Goal: Contribute content

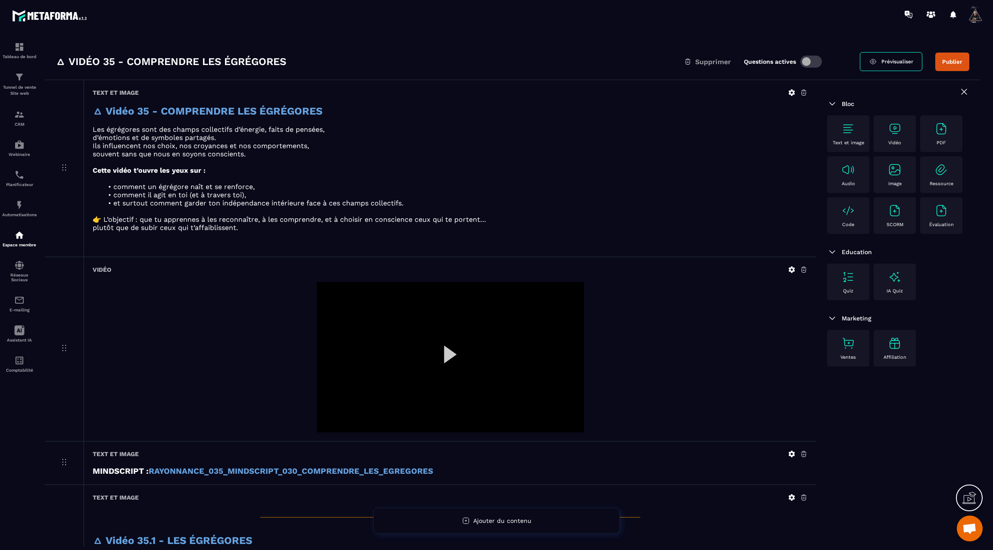
scroll to position [26, 0]
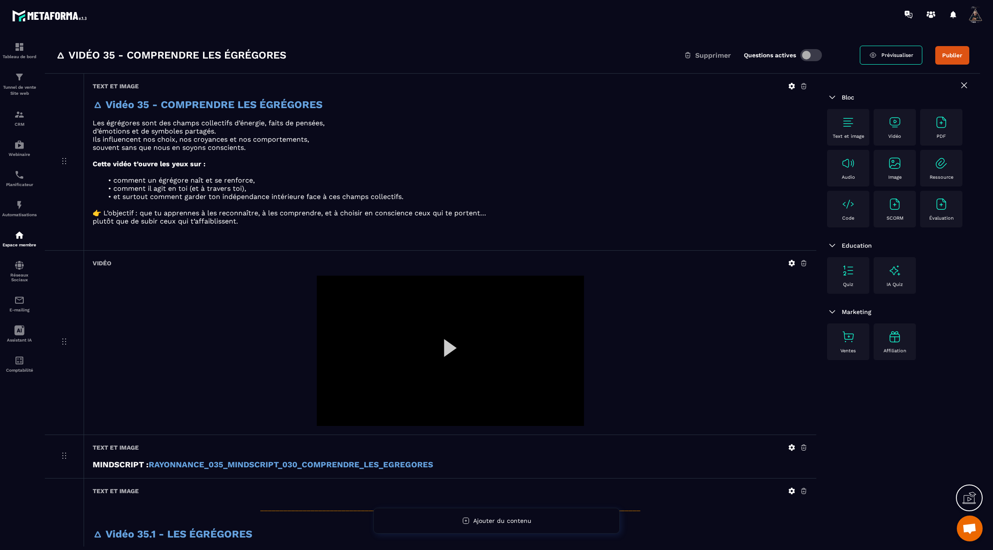
click at [449, 342] on div at bounding box center [450, 351] width 267 height 150
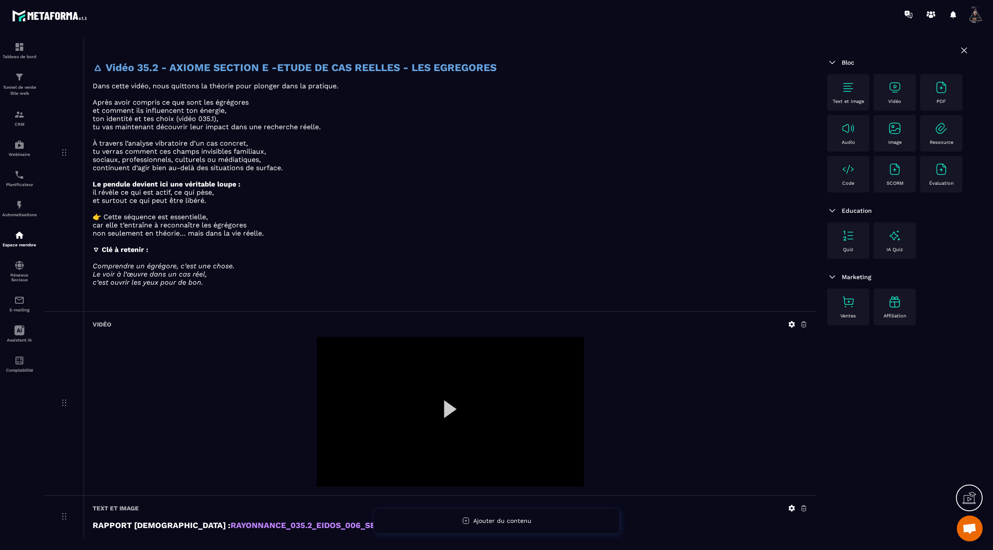
scroll to position [1041, 0]
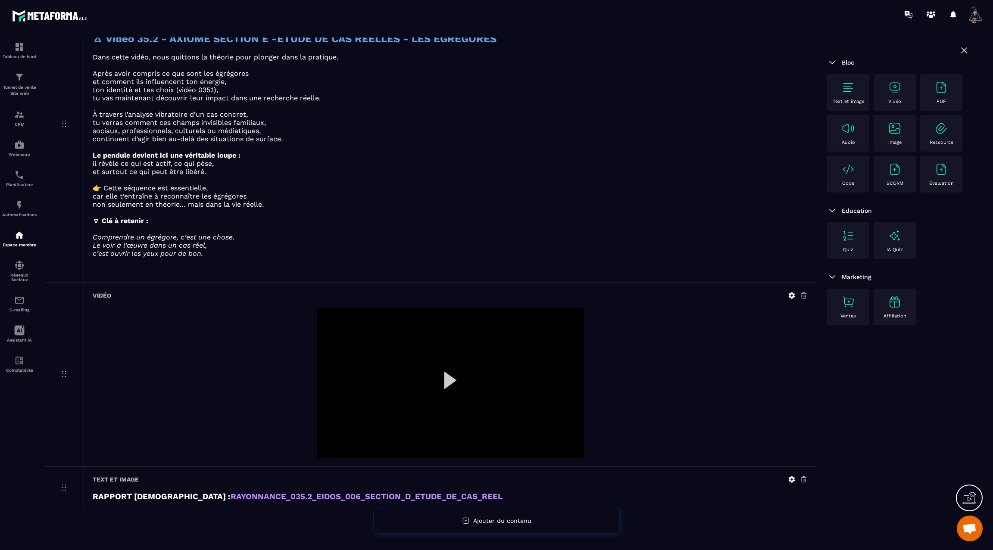
click at [495, 353] on div at bounding box center [450, 383] width 267 height 150
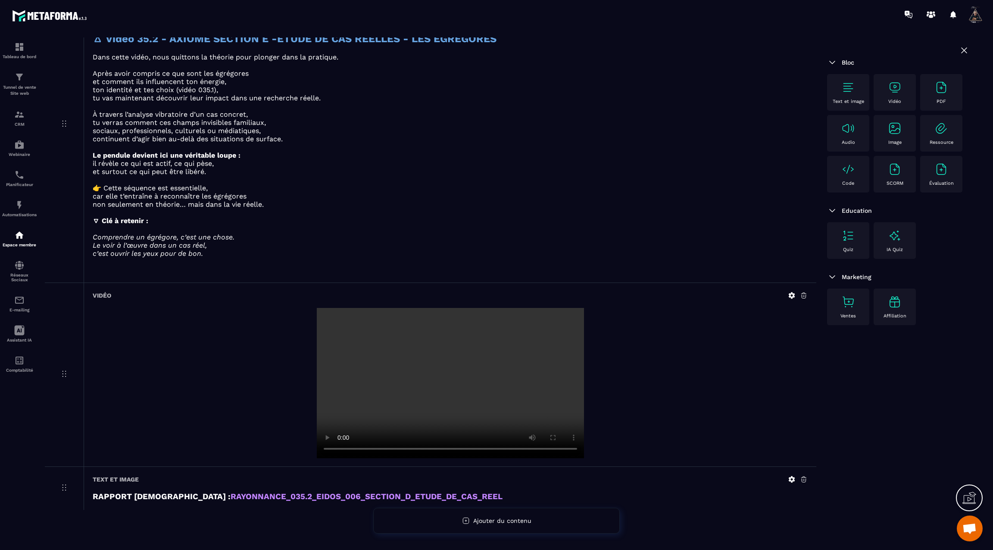
click at [792, 292] on icon at bounding box center [792, 295] width 6 height 6
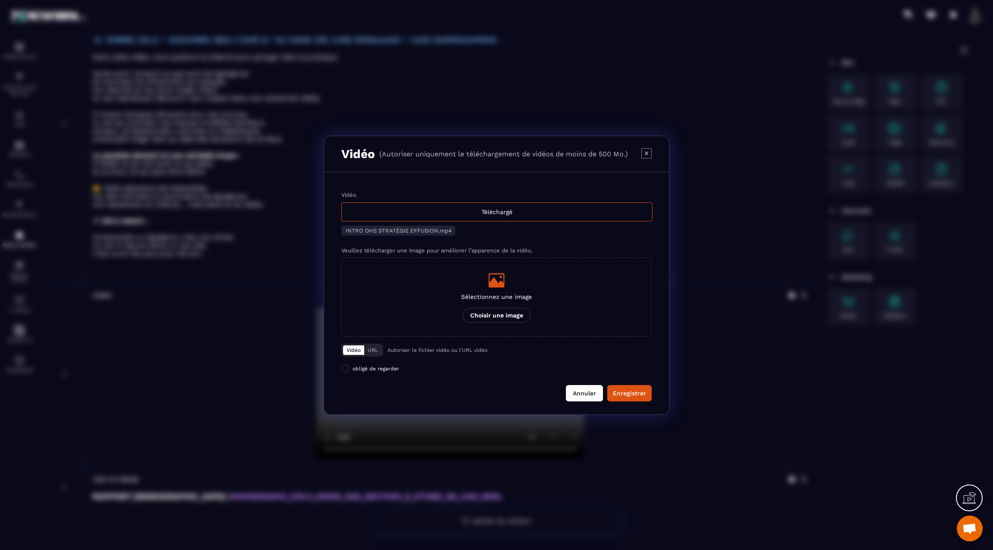
click at [583, 395] on button "Annuler" at bounding box center [584, 393] width 37 height 16
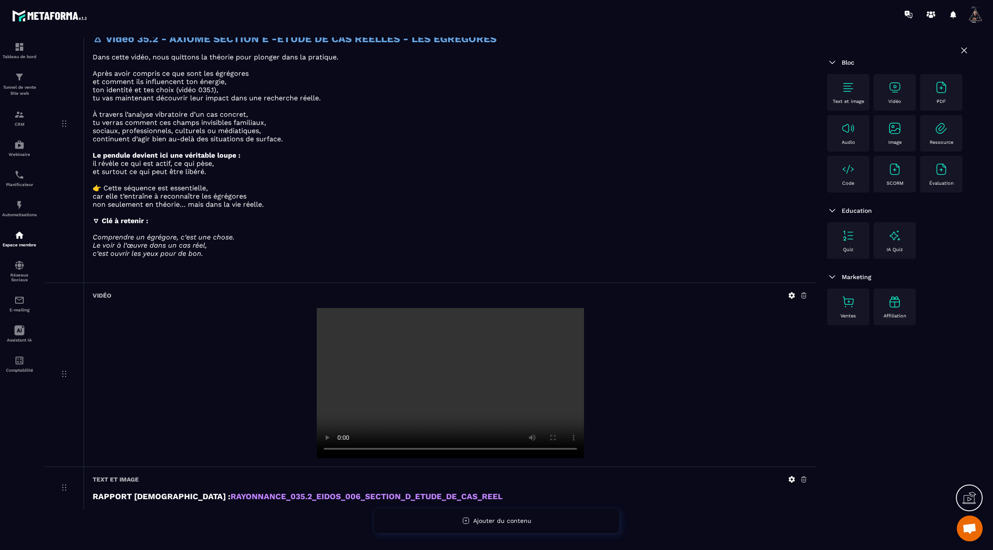
click at [513, 400] on video at bounding box center [450, 383] width 267 height 150
click at [794, 292] on icon at bounding box center [792, 296] width 8 height 8
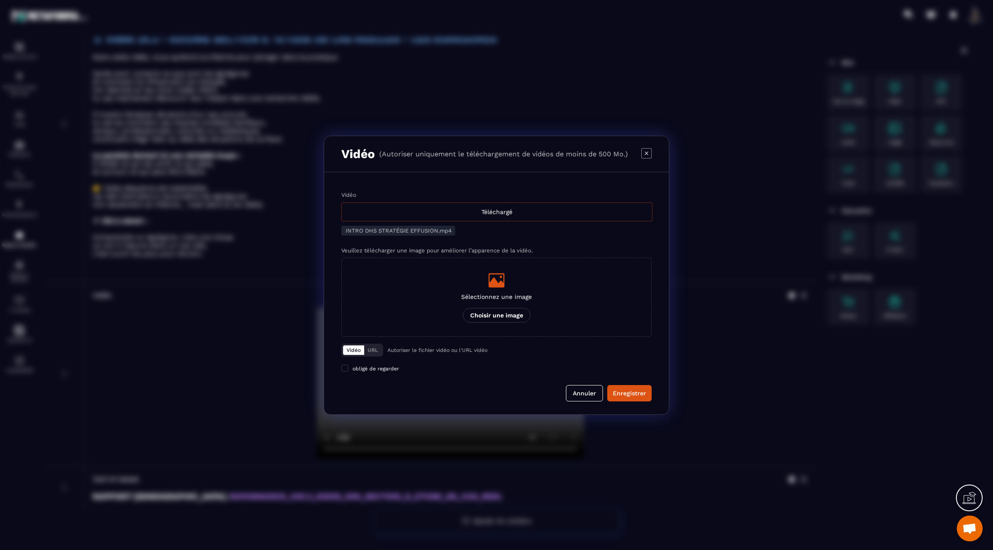
click at [494, 212] on div "Téléchargé" at bounding box center [496, 212] width 311 height 19
click at [0, 0] on input "Vidéo Téléchargé" at bounding box center [0, 0] width 0 height 0
click at [578, 392] on button "Annuler" at bounding box center [584, 393] width 37 height 16
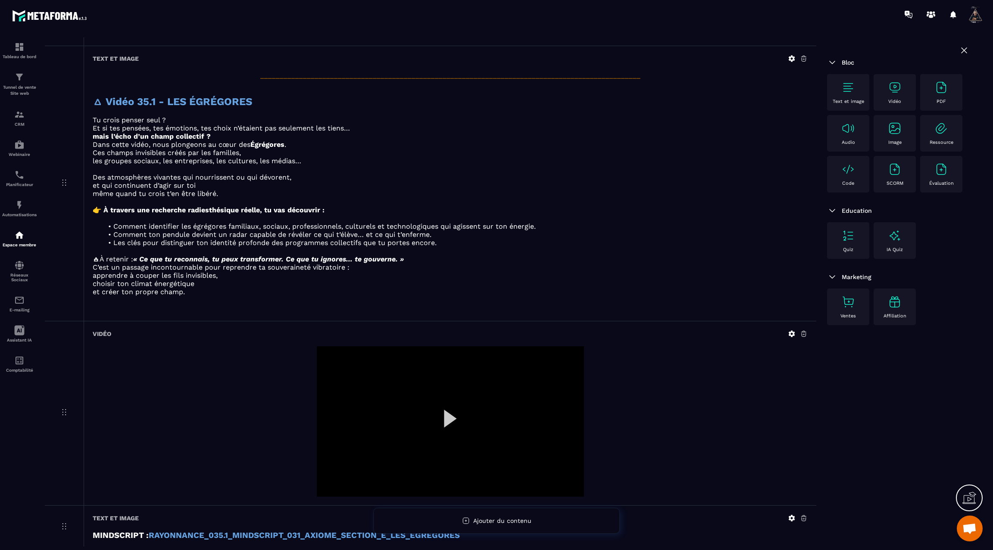
scroll to position [460, 0]
click at [452, 416] on div at bounding box center [450, 420] width 267 height 150
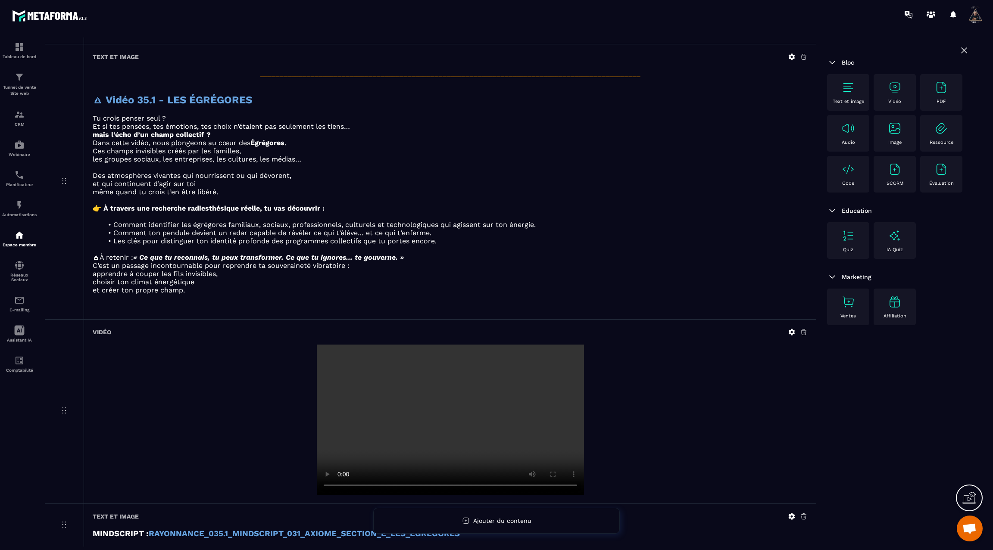
click at [793, 329] on icon at bounding box center [792, 332] width 6 height 6
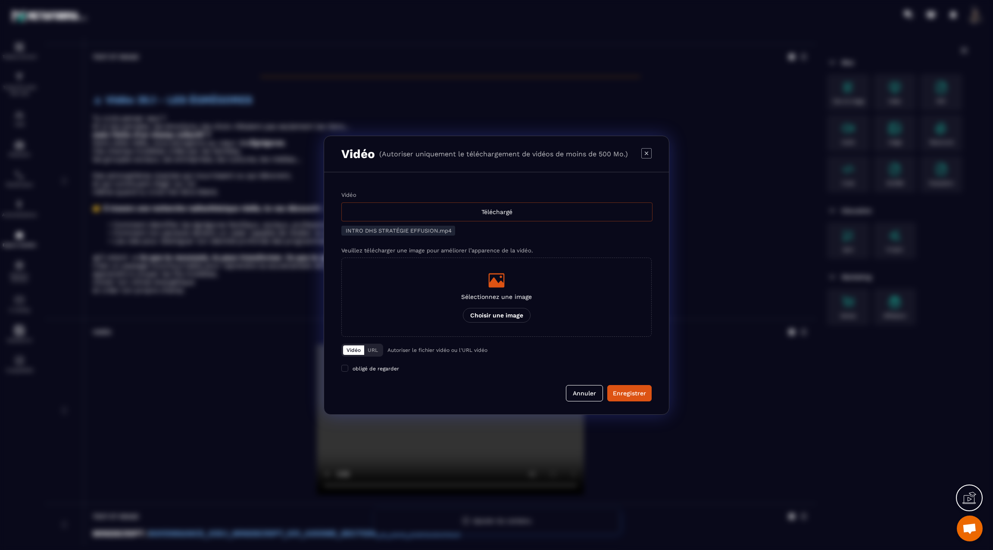
click at [513, 214] on div "Téléchargé" at bounding box center [496, 212] width 311 height 19
click at [0, 0] on input "Vidéo Téléchargé" at bounding box center [0, 0] width 0 height 0
click at [622, 393] on div "Enregistrer" at bounding box center [629, 393] width 33 height 9
